Goal: Transaction & Acquisition: Book appointment/travel/reservation

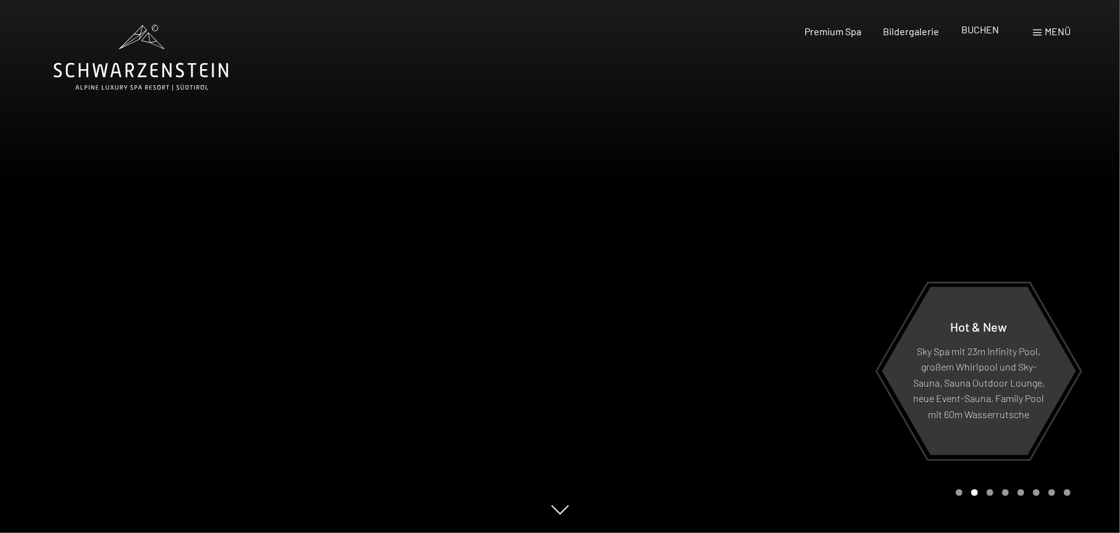
click at [975, 36] on div "BUCHEN" at bounding box center [980, 30] width 38 height 14
click at [972, 28] on span "BUCHEN" at bounding box center [980, 29] width 38 height 12
click at [926, 29] on span "Bildergalerie" at bounding box center [911, 29] width 56 height 12
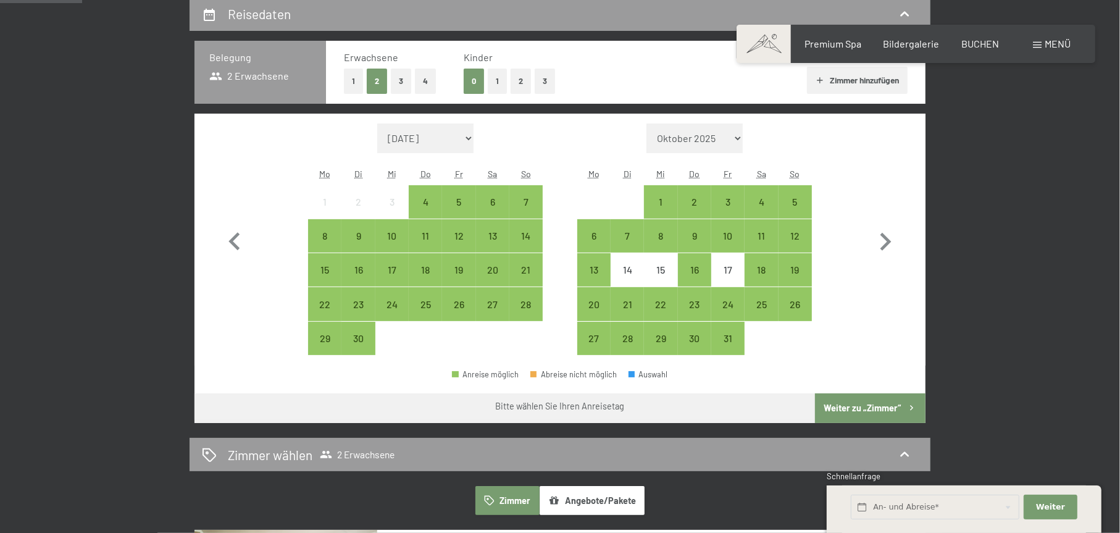
scroll to position [309, 0]
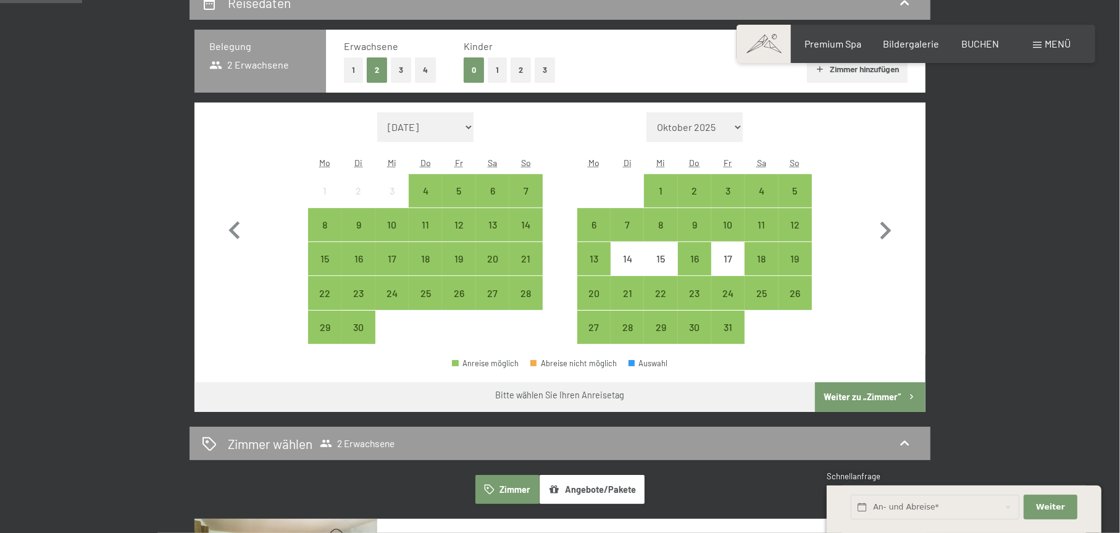
click at [706, 128] on select "Oktober 2025 November 2025 Dezember 2025 Januar 2026 Februar 2026 März 2026 Apr…" at bounding box center [694, 127] width 96 height 30
click at [883, 228] on icon "button" at bounding box center [885, 231] width 36 height 36
select select "2025-10-01"
select select "2025-11-01"
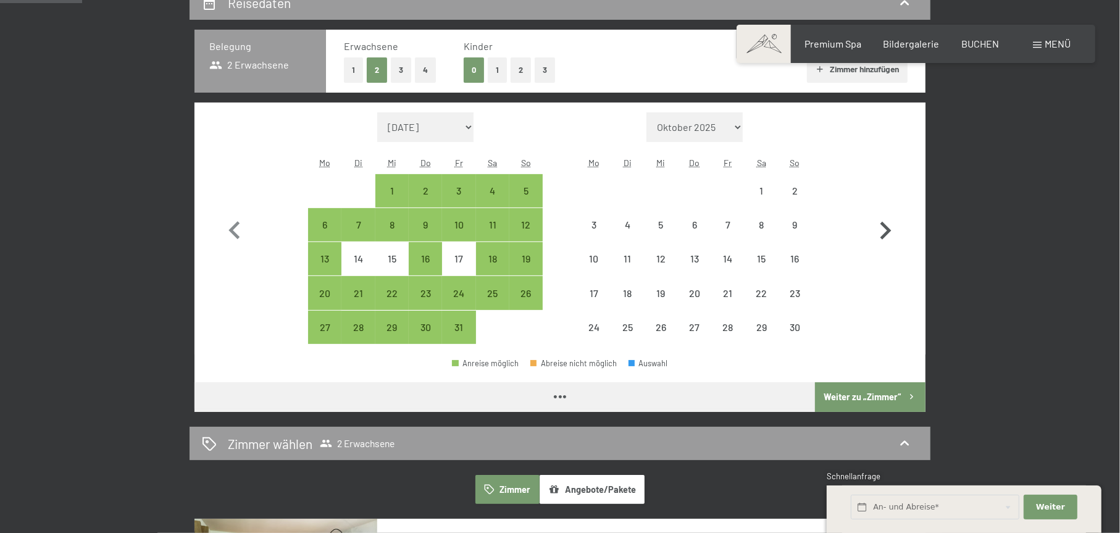
click at [883, 228] on icon "button" at bounding box center [885, 231] width 36 height 36
select select "2025-11-01"
select select "2025-12-01"
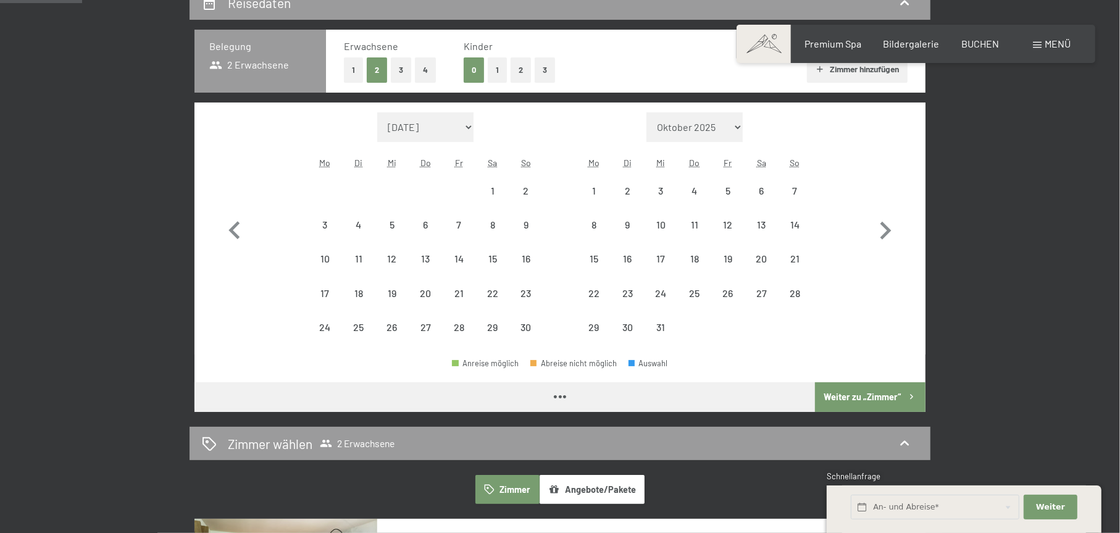
select select "2025-11-01"
select select "2025-12-01"
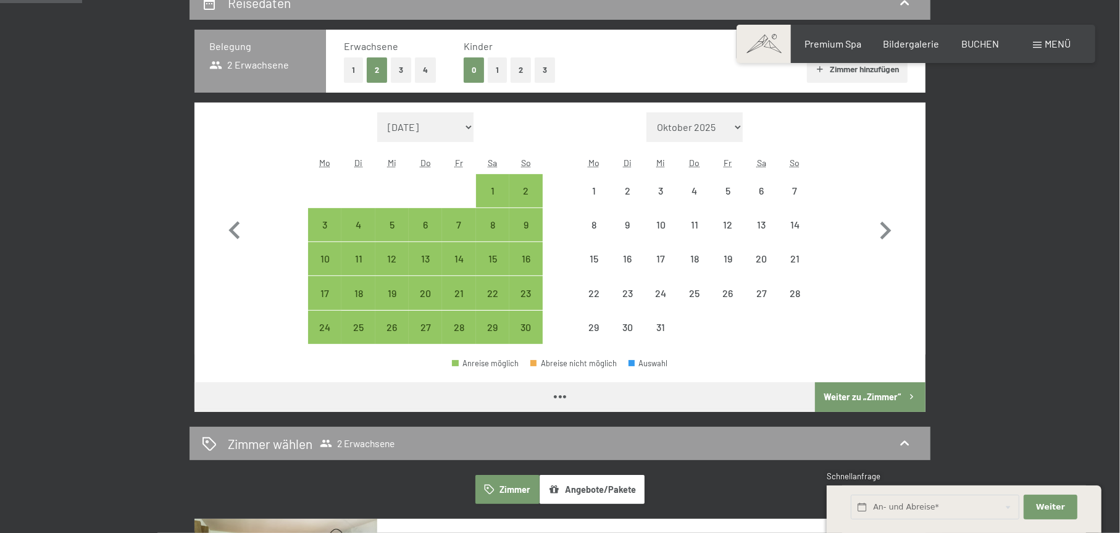
select select "2025-11-01"
select select "2025-12-01"
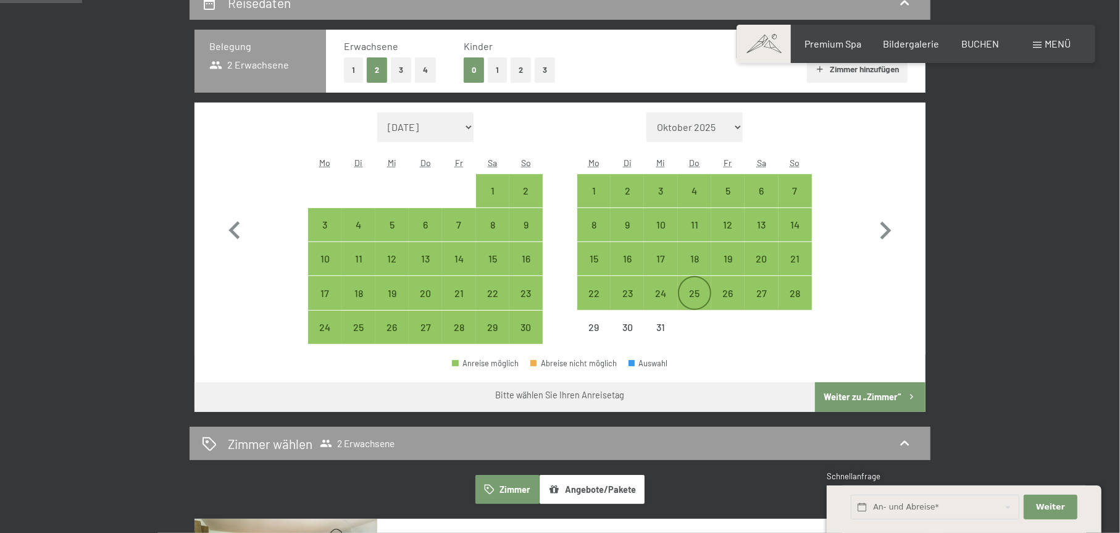
click at [691, 293] on div "25" at bounding box center [694, 303] width 31 height 31
select select "2025-11-01"
select select "2025-12-01"
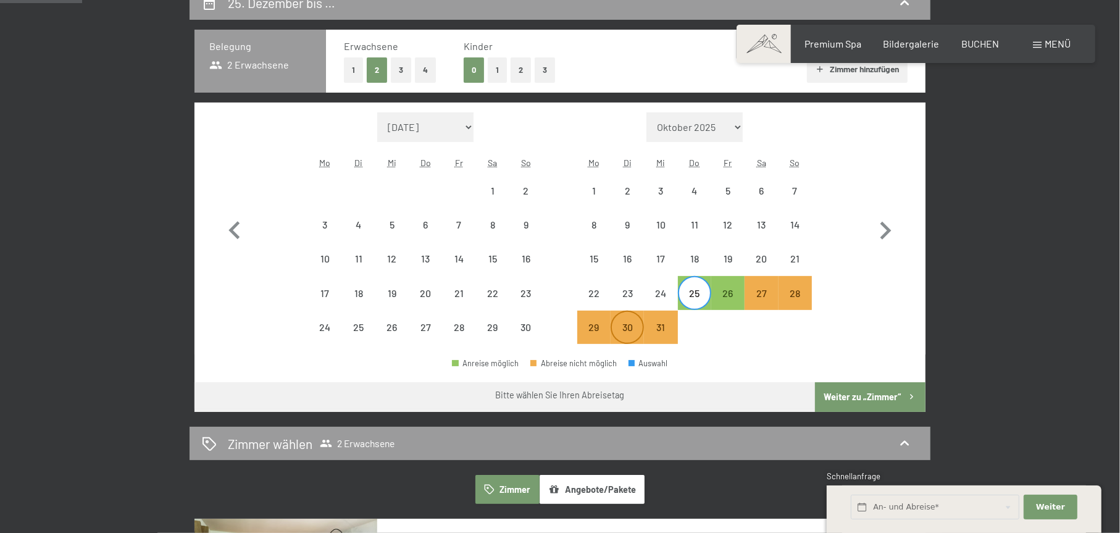
click at [636, 327] on div "30" at bounding box center [627, 337] width 31 height 31
select select "2025-11-01"
select select "2025-12-01"
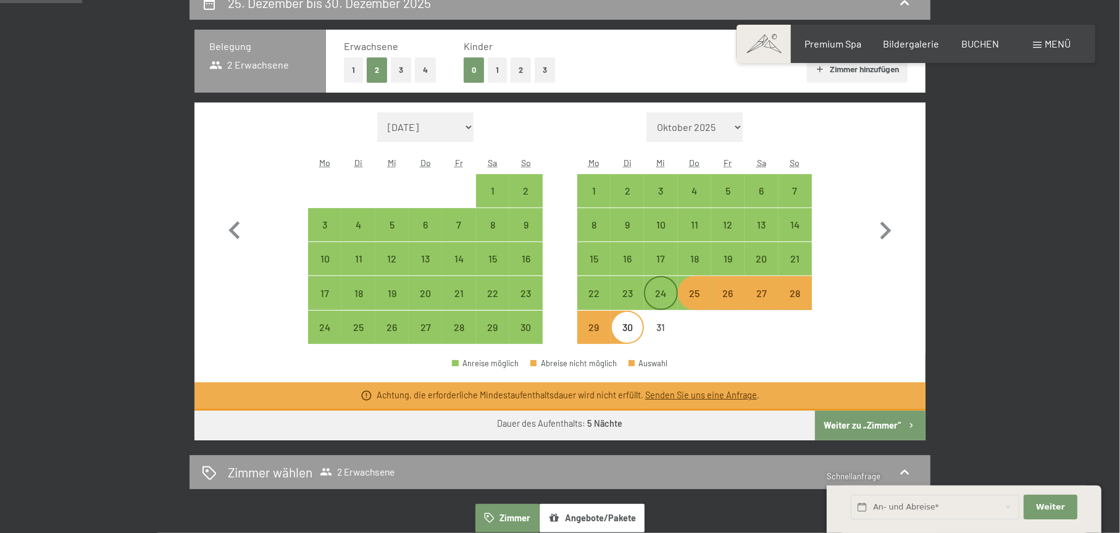
click at [657, 298] on div "24" at bounding box center [660, 303] width 31 height 31
select select "2025-11-01"
select select "2025-12-01"
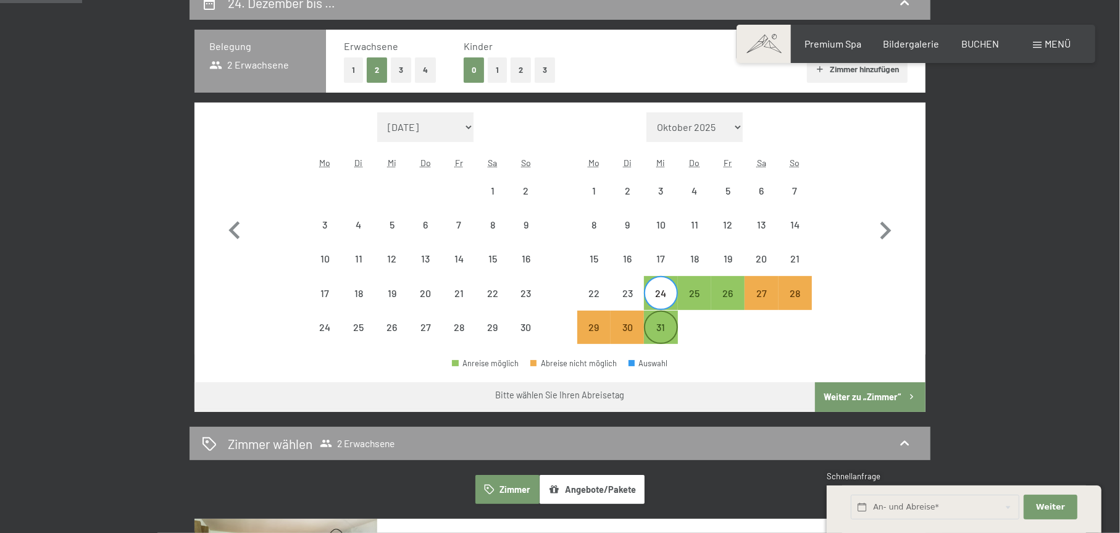
click at [661, 323] on div "31" at bounding box center [660, 337] width 31 height 31
select select "2025-11-01"
select select "2025-12-01"
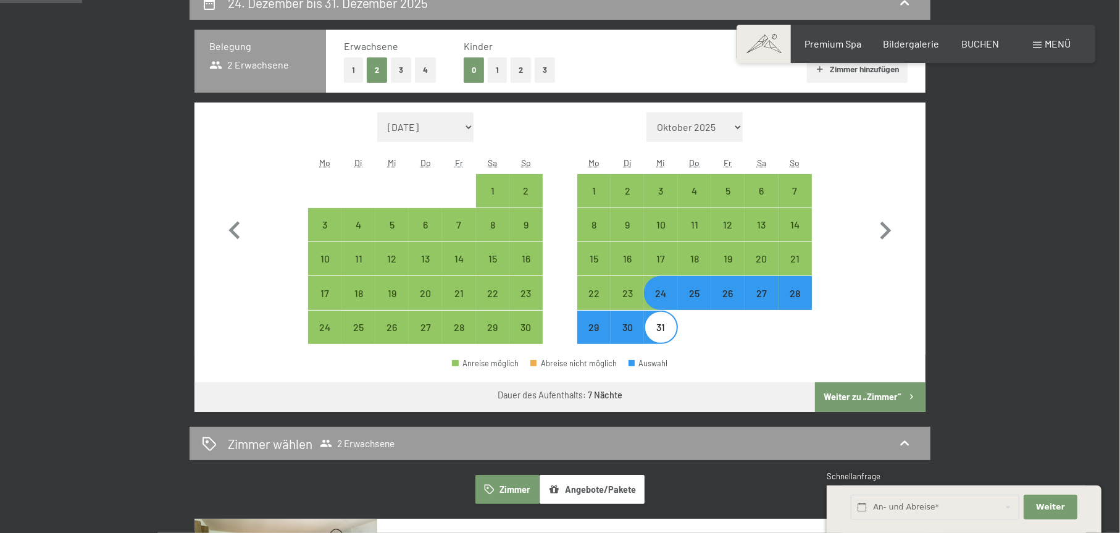
click at [675, 299] on div "24" at bounding box center [660, 303] width 31 height 31
select select "2025-11-01"
select select "2025-12-01"
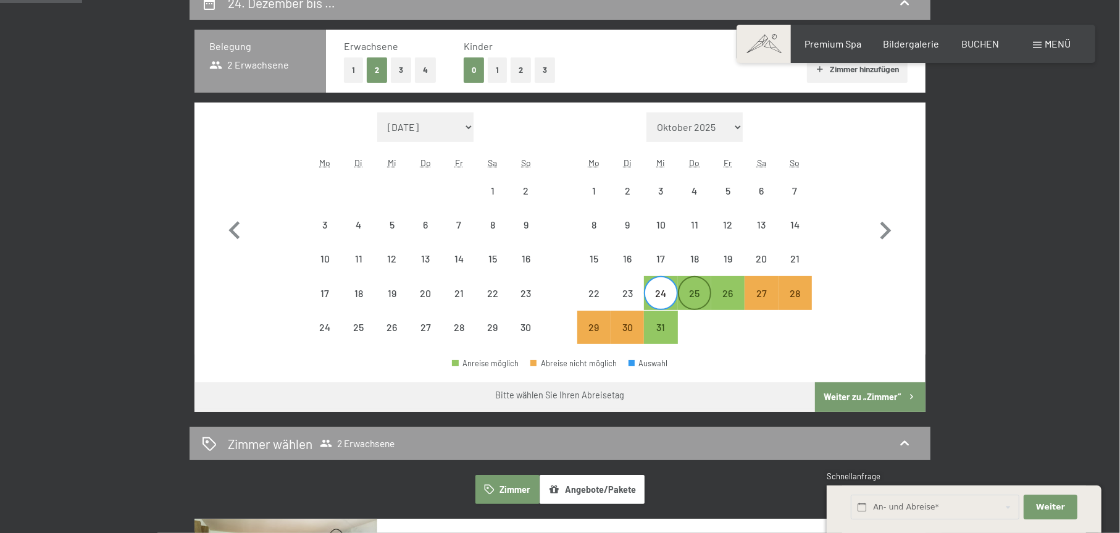
click at [697, 295] on div "25" at bounding box center [694, 303] width 31 height 31
select select "2025-11-01"
select select "2025-12-01"
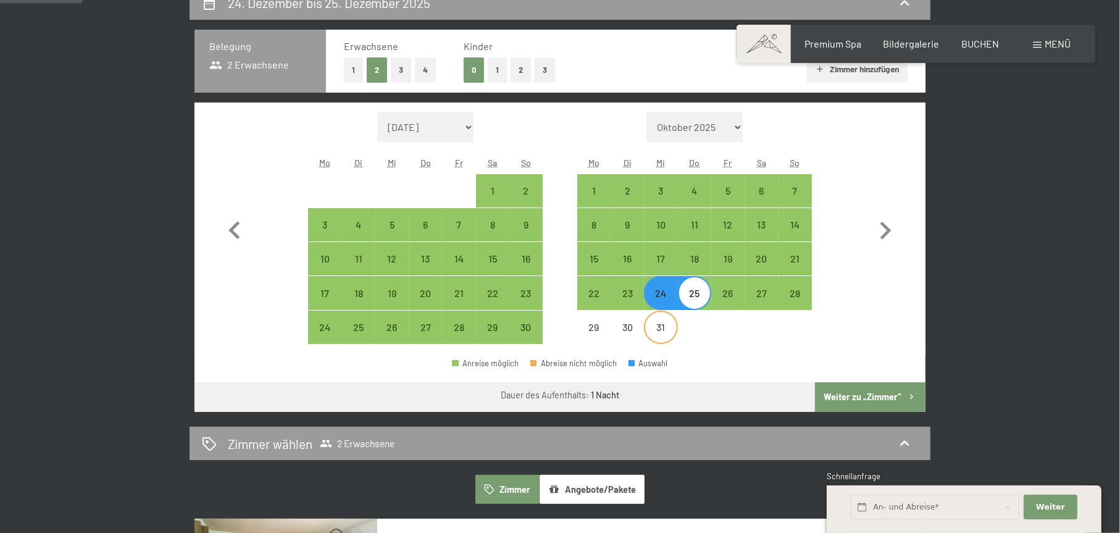
click at [657, 325] on div "31" at bounding box center [660, 337] width 31 height 31
select select "2025-11-01"
select select "2025-12-01"
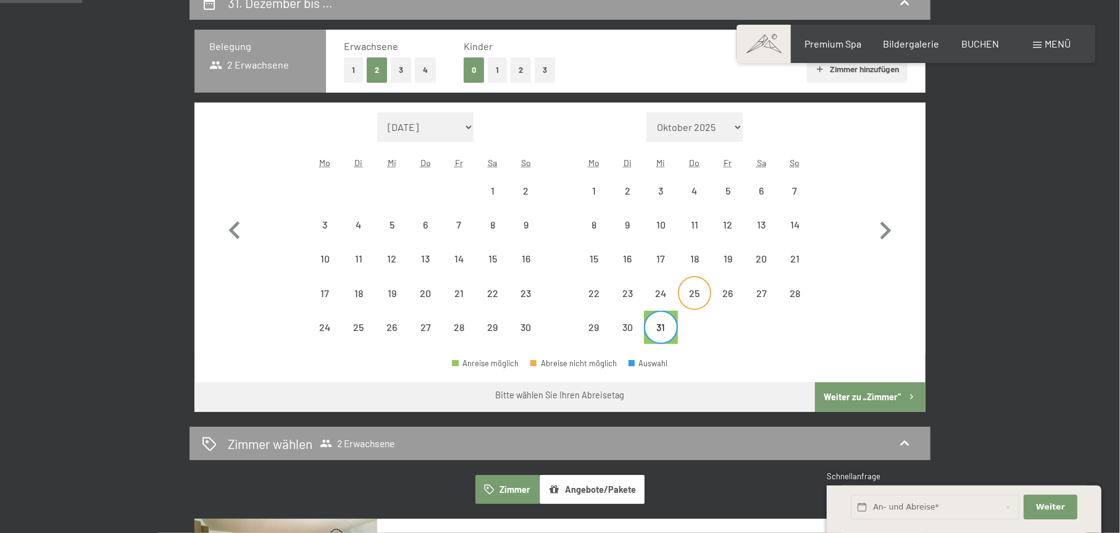
click at [704, 289] on div "25" at bounding box center [694, 303] width 31 height 31
select select "2025-11-01"
select select "2025-12-01"
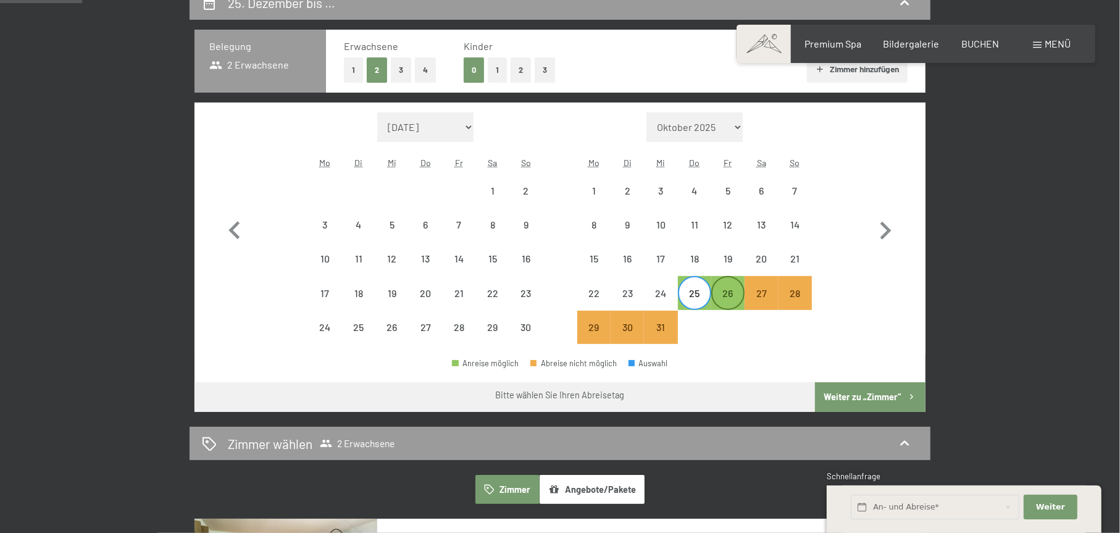
click at [723, 295] on div "26" at bounding box center [727, 303] width 31 height 31
select select "2025-11-01"
select select "2025-12-01"
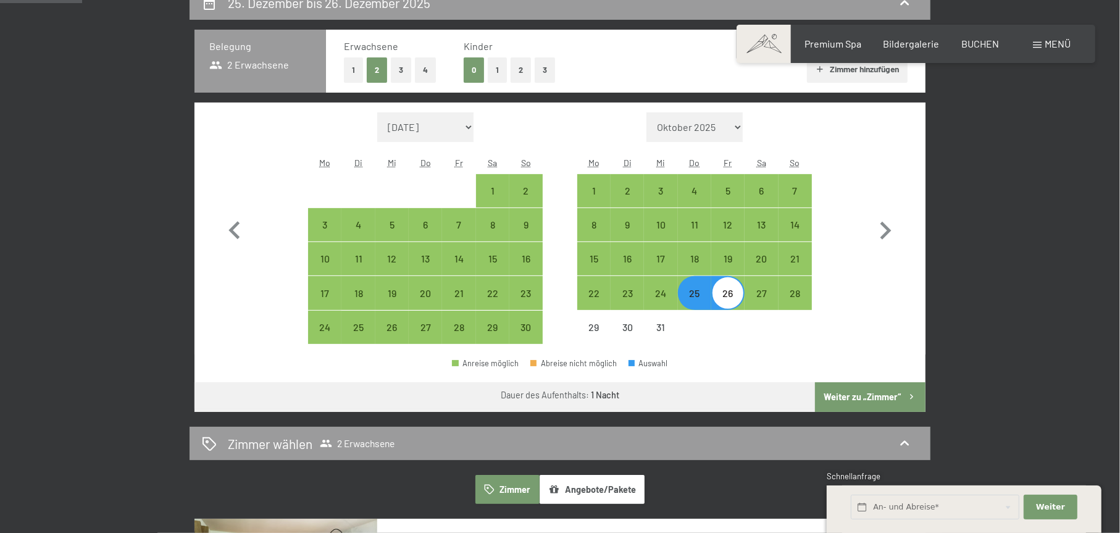
click at [727, 297] on div "26" at bounding box center [727, 303] width 31 height 31
select select "2025-11-01"
select select "2025-12-01"
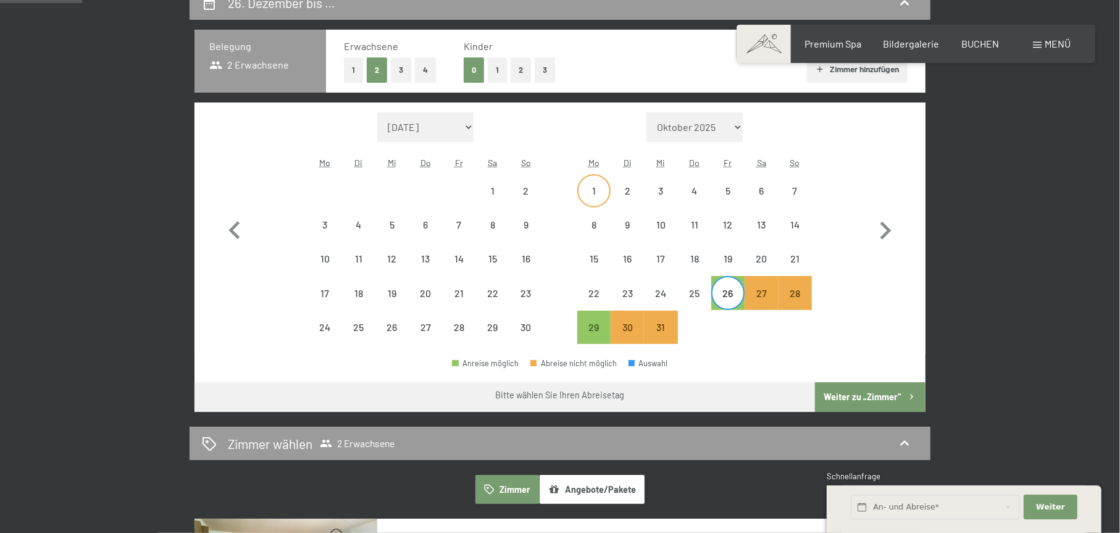
click at [597, 193] on div "1" at bounding box center [593, 201] width 31 height 31
select select "2025-11-01"
select select "2025-12-01"
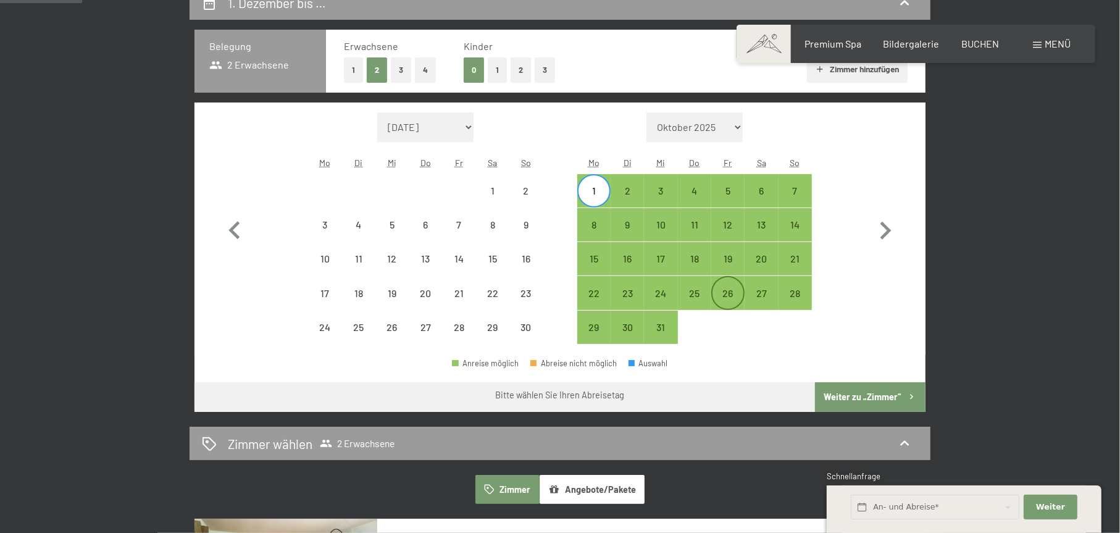
click at [712, 296] on div "26" at bounding box center [727, 303] width 31 height 31
select select "2025-11-01"
select select "2025-12-01"
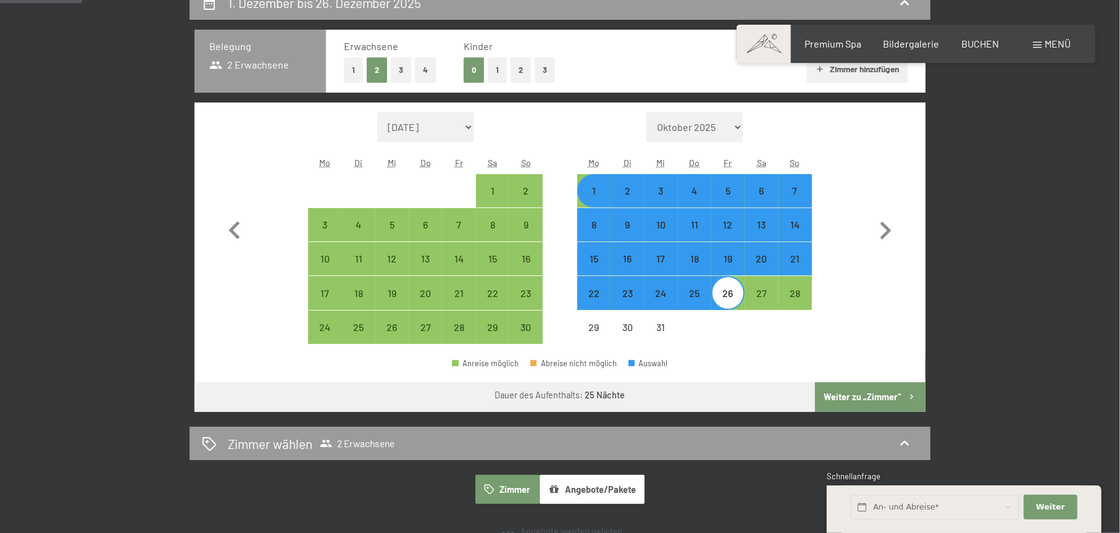
click at [681, 292] on div "25" at bounding box center [694, 303] width 31 height 31
select select "2025-11-01"
select select "2025-12-01"
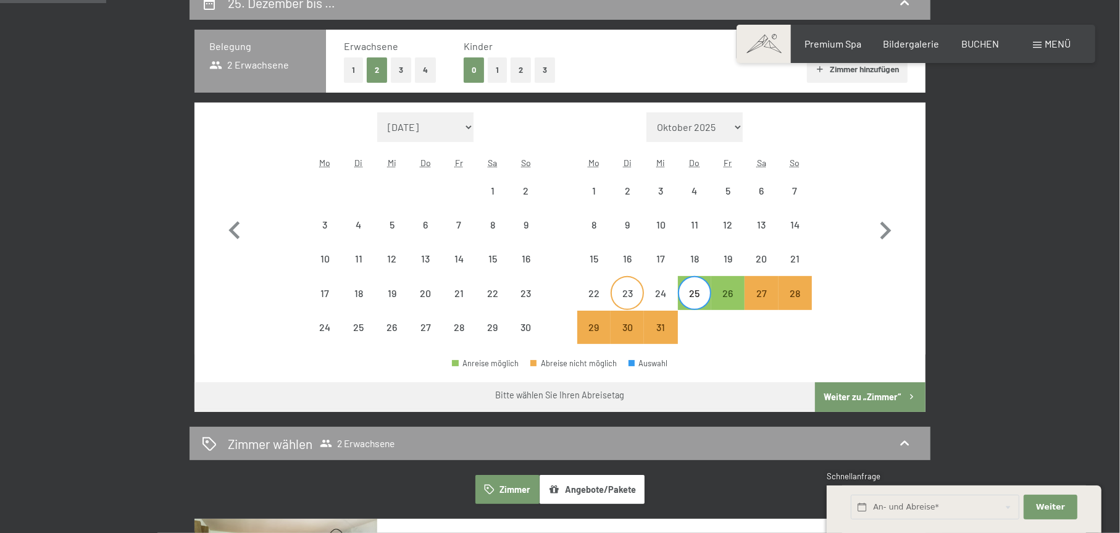
click at [621, 304] on div "23" at bounding box center [627, 303] width 31 height 31
select select "2025-11-01"
select select "2025-12-01"
click at [662, 288] on div "24" at bounding box center [660, 303] width 31 height 31
select select "2025-11-01"
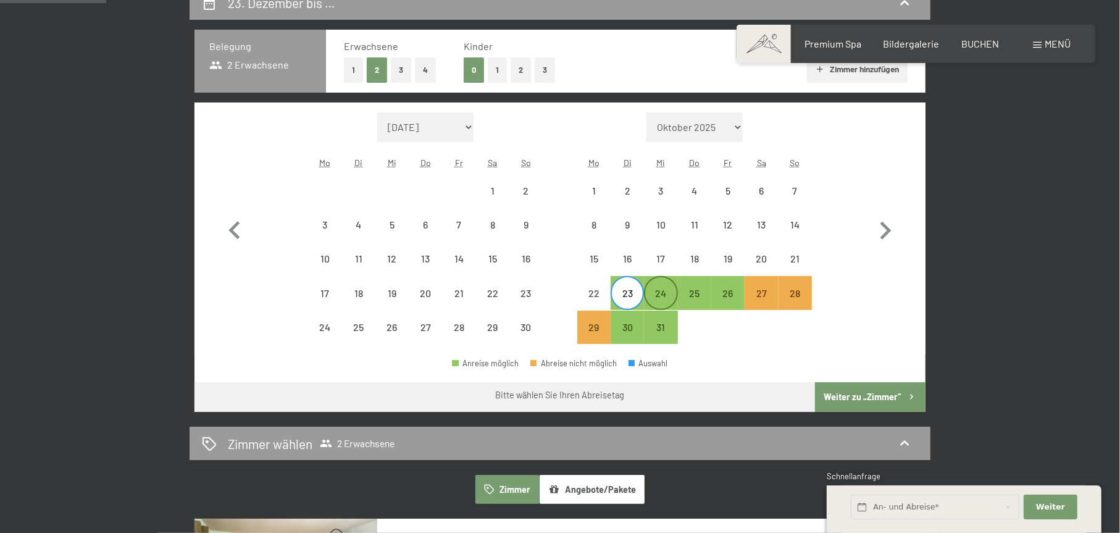
select select "2025-12-01"
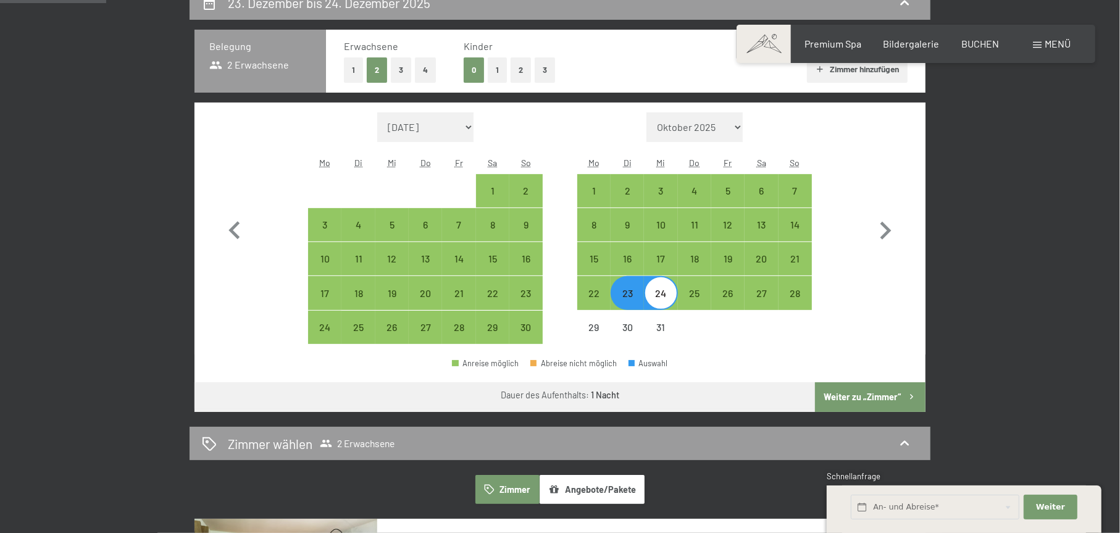
click at [665, 297] on div "24" at bounding box center [660, 303] width 31 height 31
select select "2025-11-01"
select select "2025-12-01"
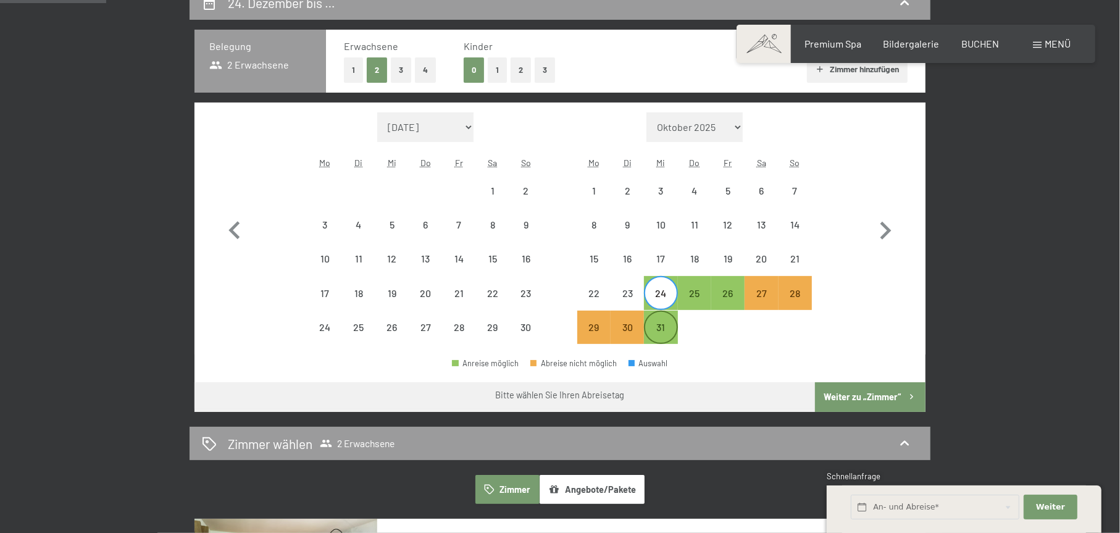
click at [667, 330] on div "31" at bounding box center [660, 337] width 31 height 31
select select "2025-11-01"
select select "2025-12-01"
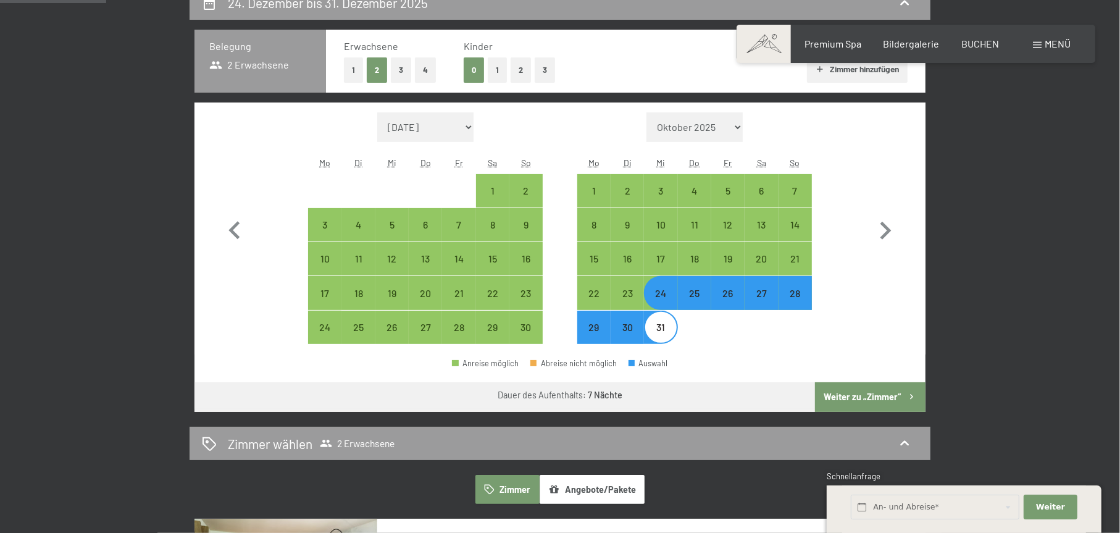
click at [888, 395] on button "Weiter zu „Zimmer“" at bounding box center [870, 397] width 110 height 30
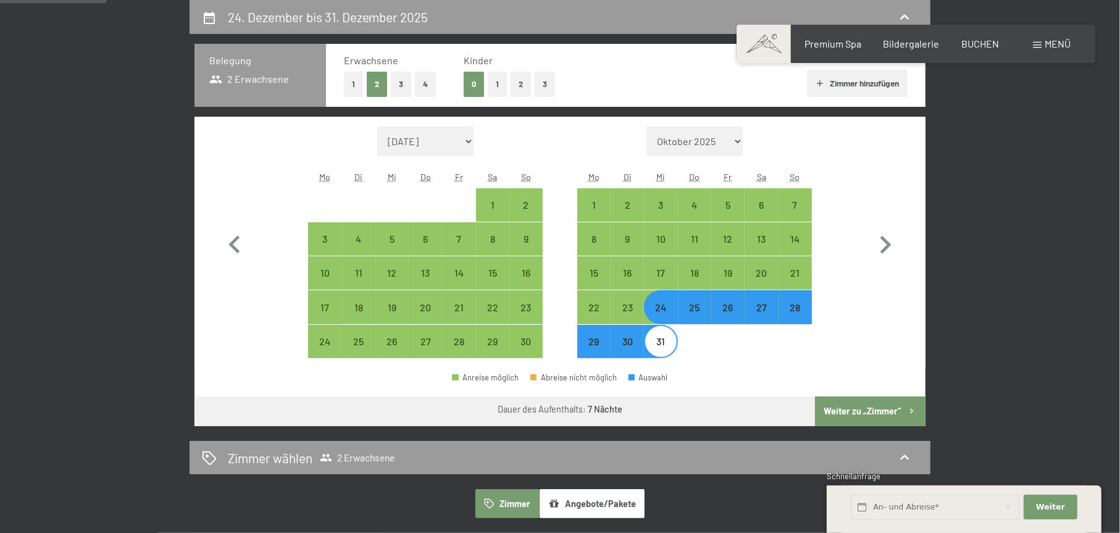
select select "2025-11-01"
select select "2025-12-01"
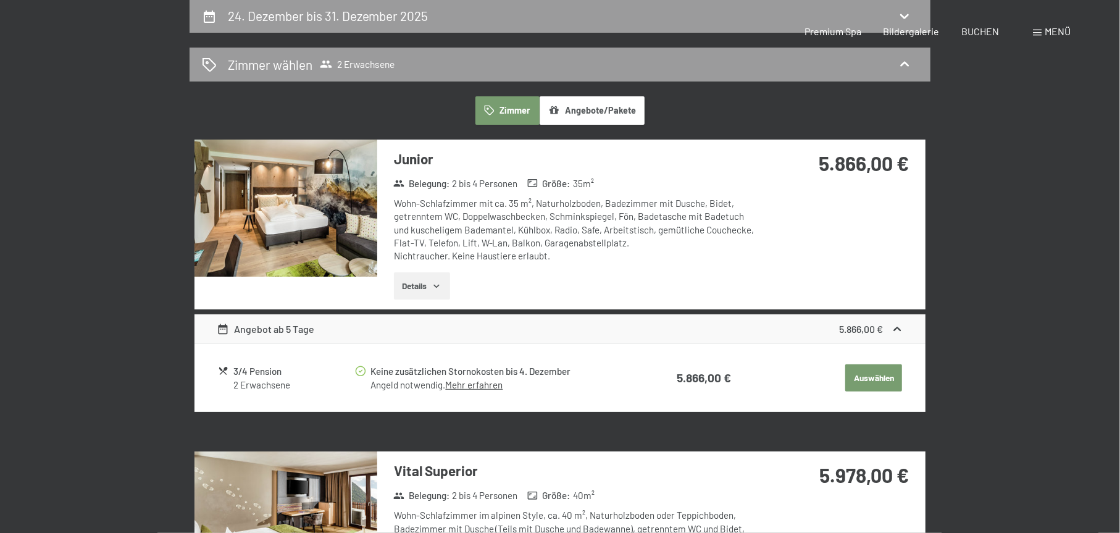
scroll to position [370, 0]
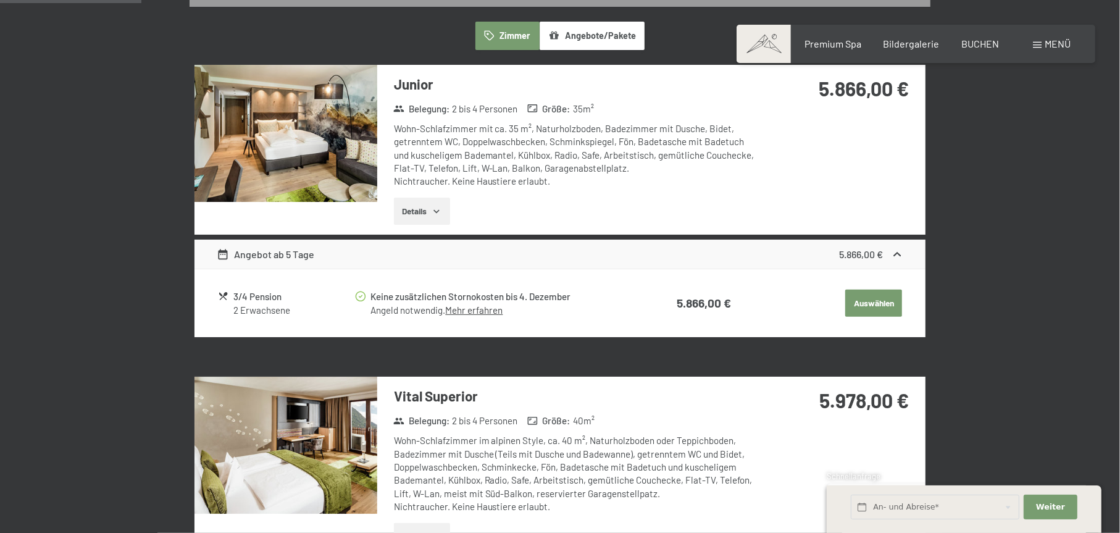
click at [589, 35] on button "Angebote/Pakete" at bounding box center [591, 36] width 105 height 28
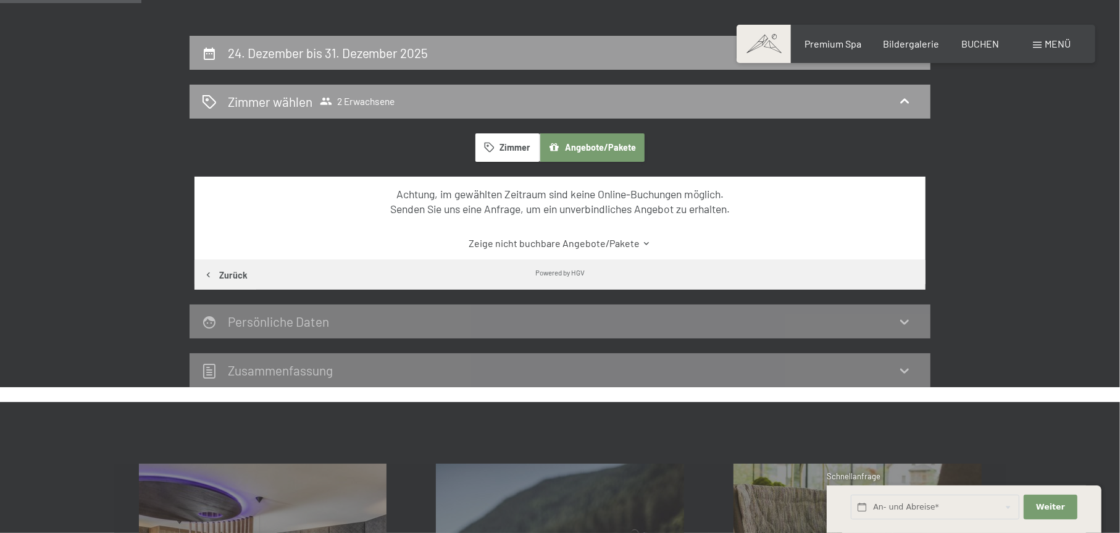
scroll to position [185, 0]
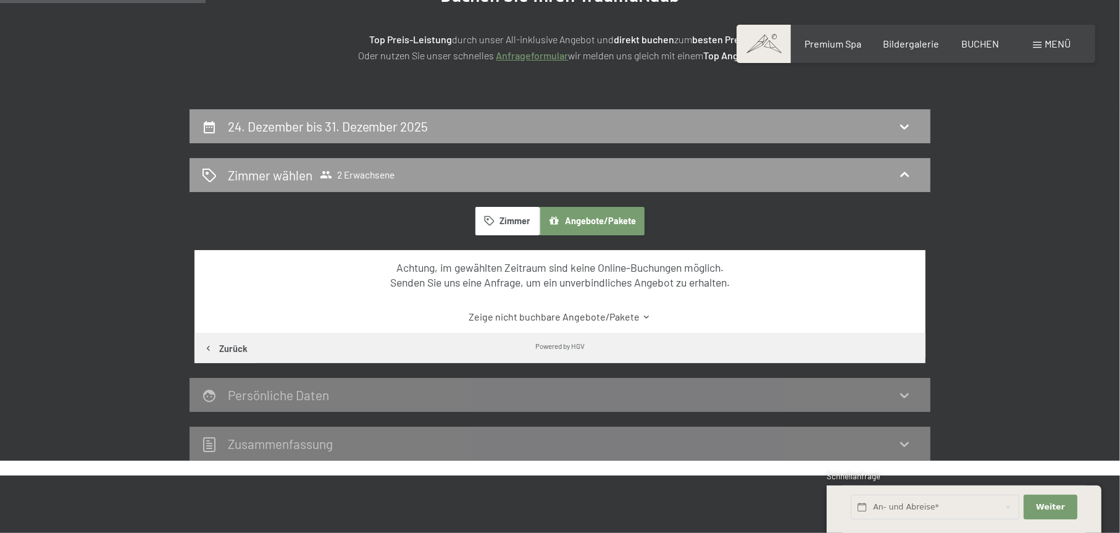
click at [506, 220] on button "Zimmer" at bounding box center [507, 221] width 64 height 28
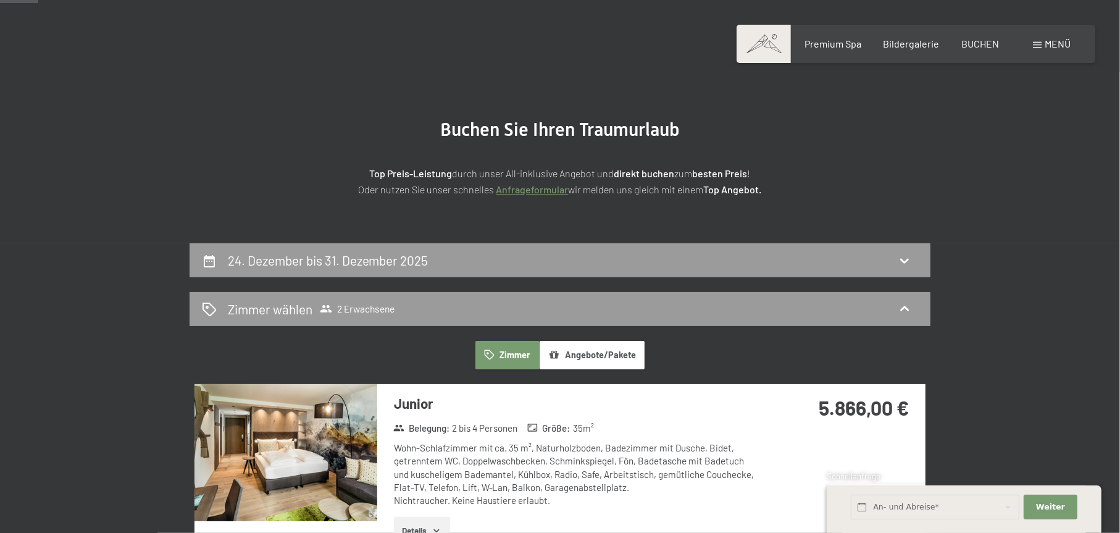
scroll to position [0, 0]
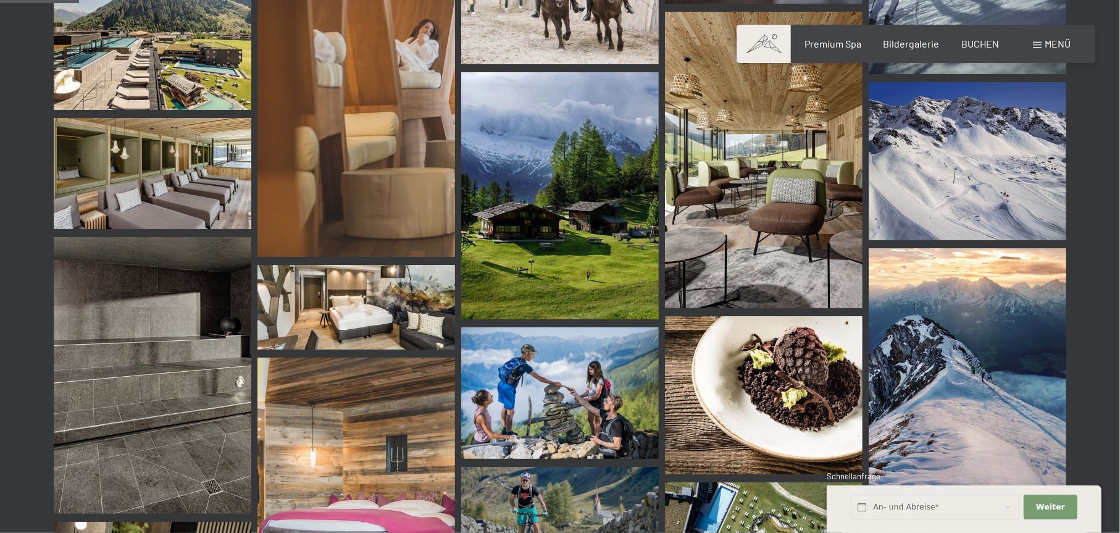
scroll to position [1296, 0]
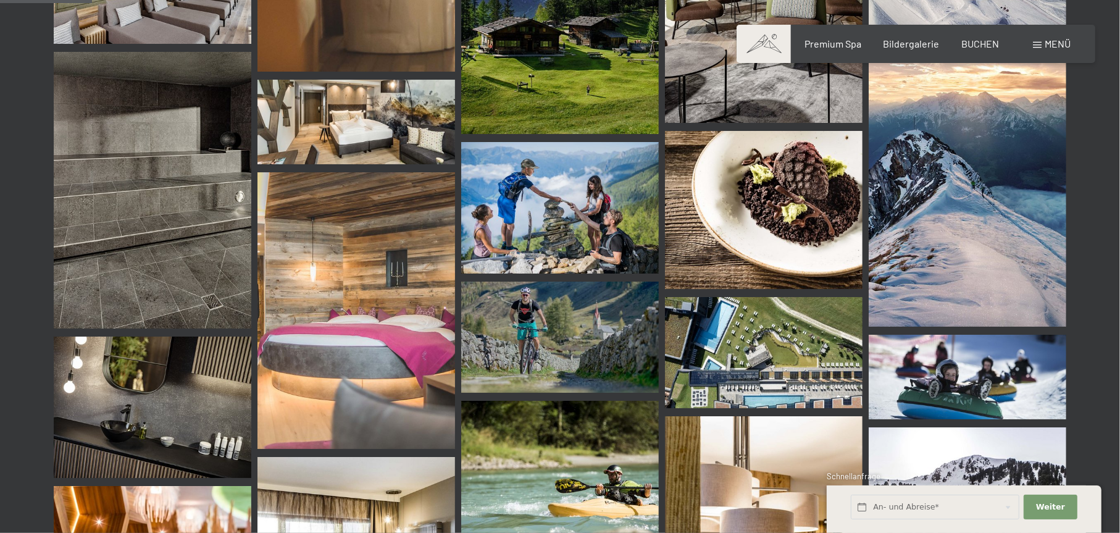
click at [765, 359] on img at bounding box center [764, 352] width 198 height 111
